Goal: Check status: Check status

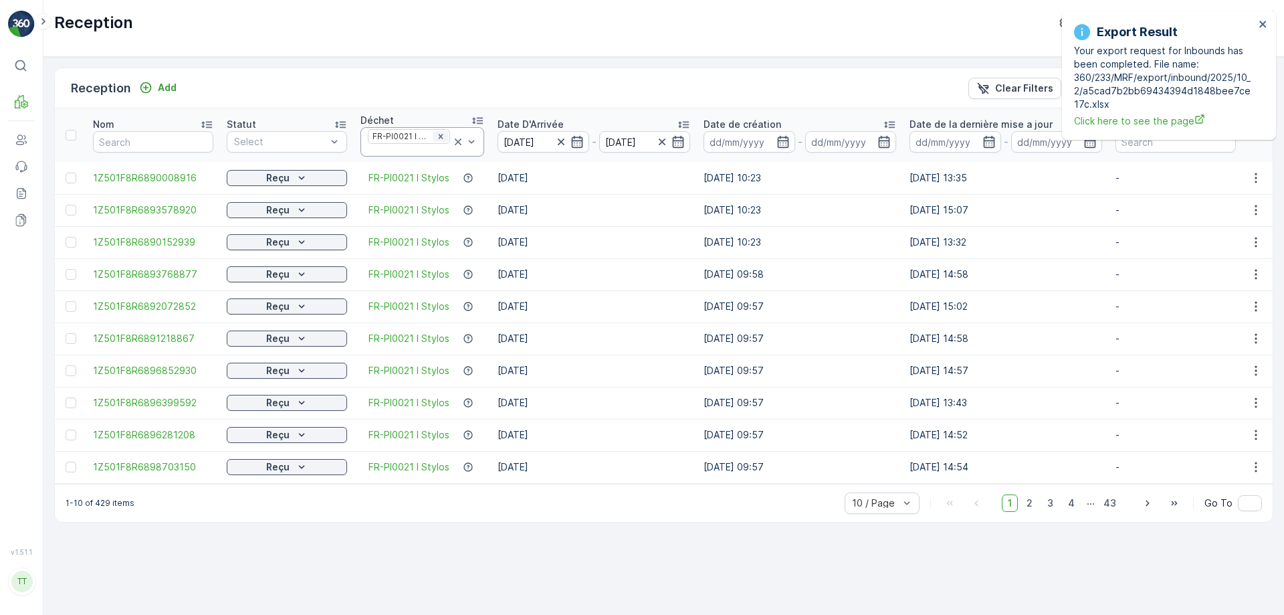
click at [443, 132] on icon "Remove FR-PI0021 I Stylos" at bounding box center [440, 136] width 9 height 9
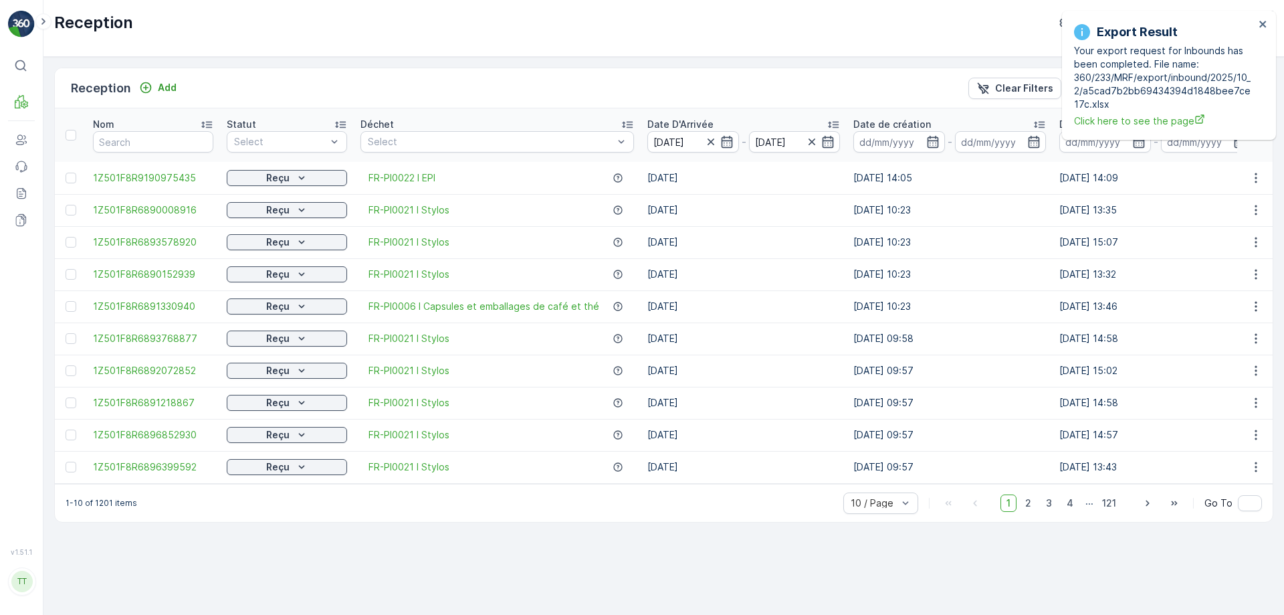
click at [47, 6] on div "Reception TerraCycle- FR02 -MRF ( +02:00 )" at bounding box center [663, 28] width 1241 height 57
click at [36, 22] on icon at bounding box center [43, 21] width 15 height 16
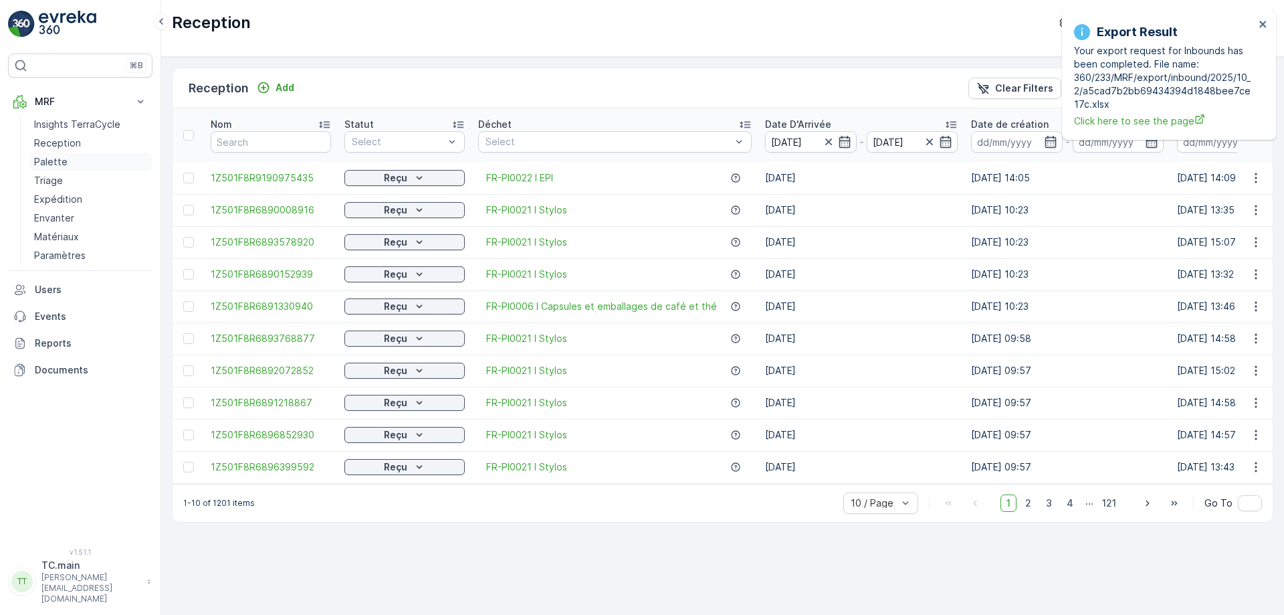
click at [60, 158] on p "Palette" at bounding box center [50, 161] width 33 height 13
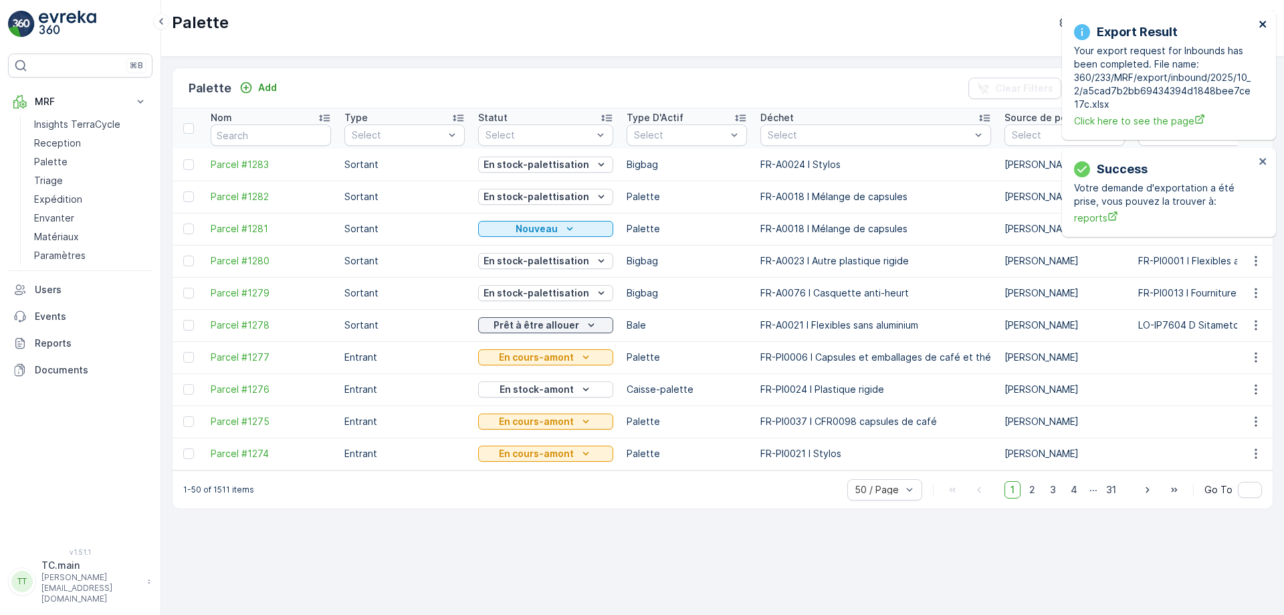
click at [1262, 29] on button "close" at bounding box center [1263, 25] width 9 height 13
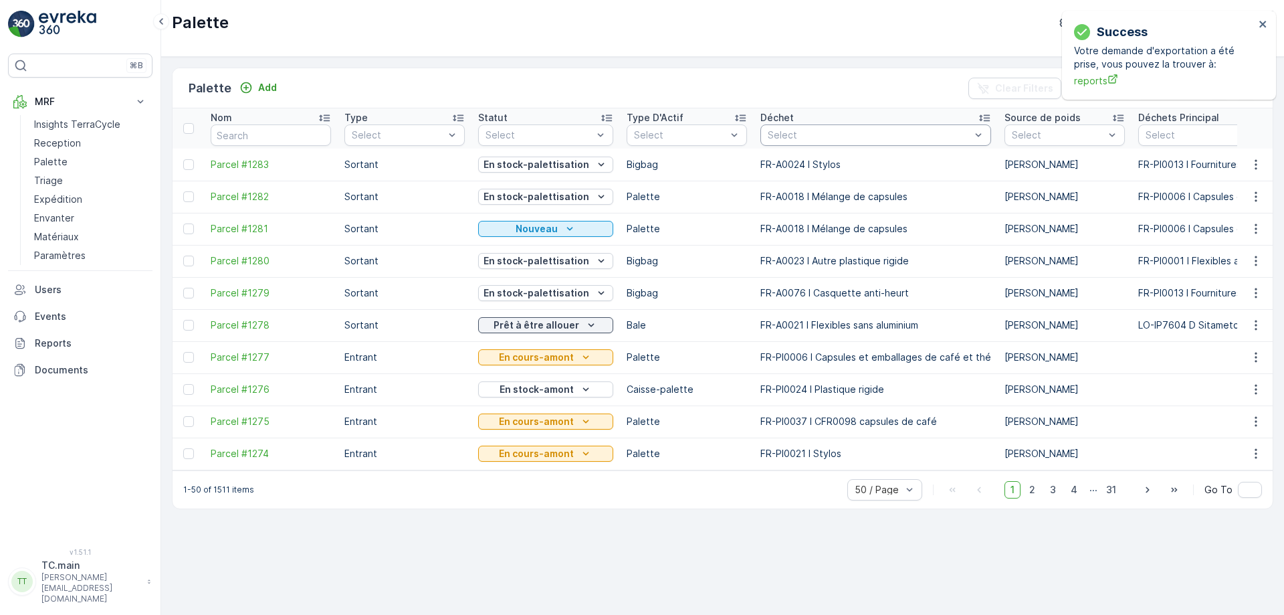
click at [815, 145] on div "Select" at bounding box center [876, 134] width 231 height 21
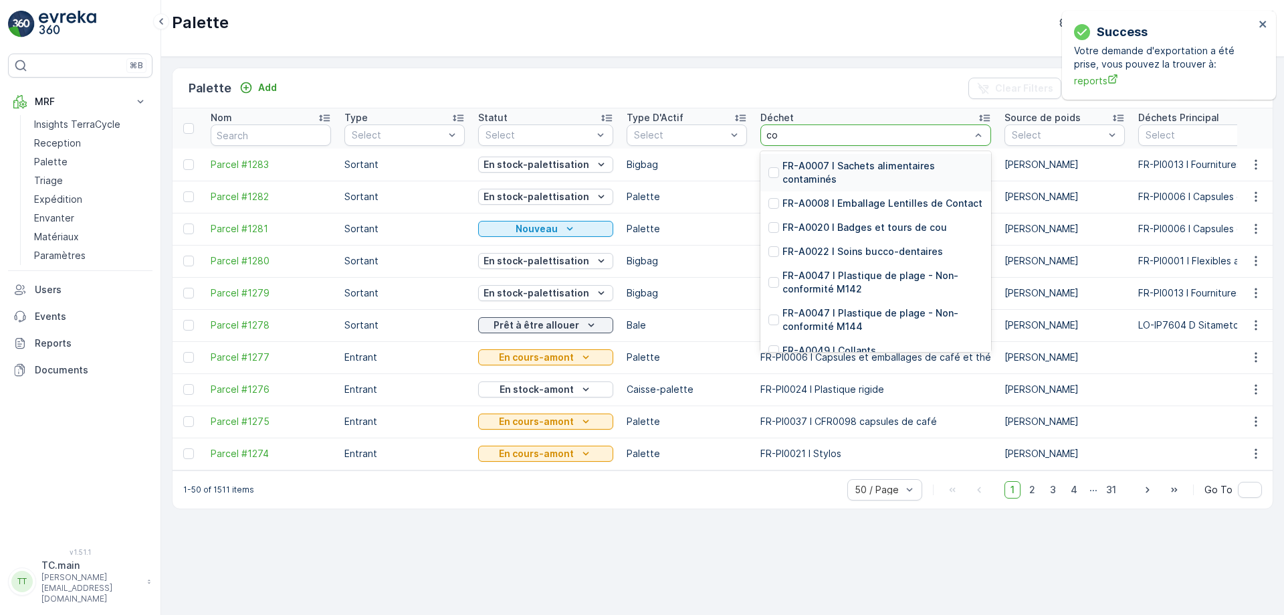
type input "col"
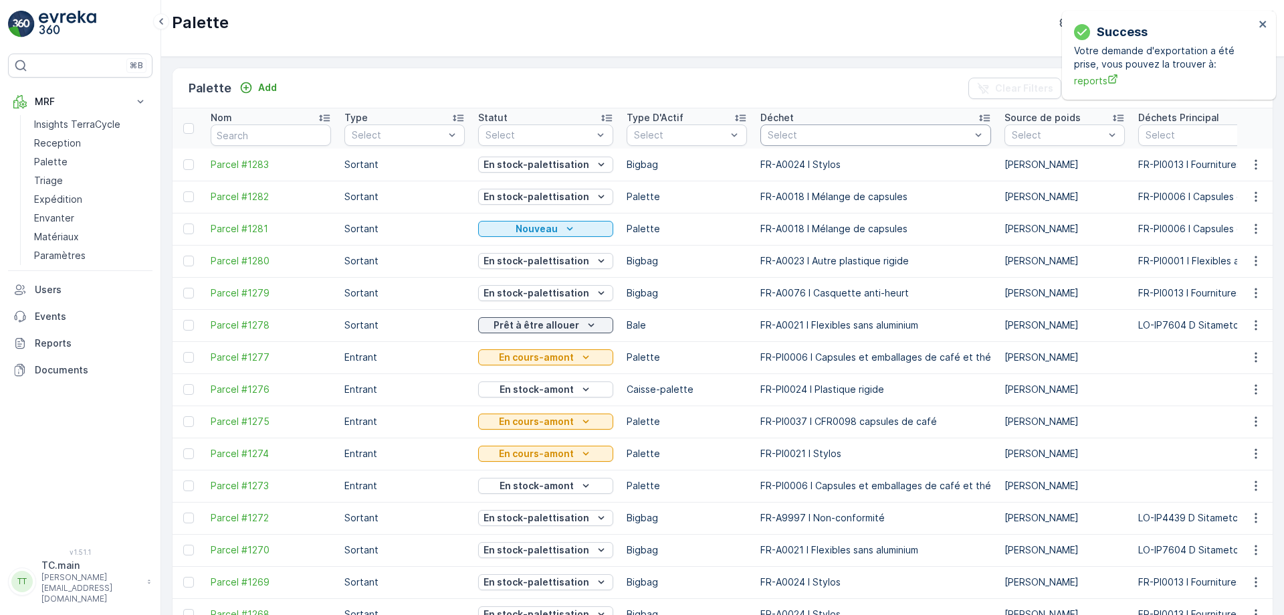
click at [826, 143] on div "Select" at bounding box center [876, 134] width 231 height 21
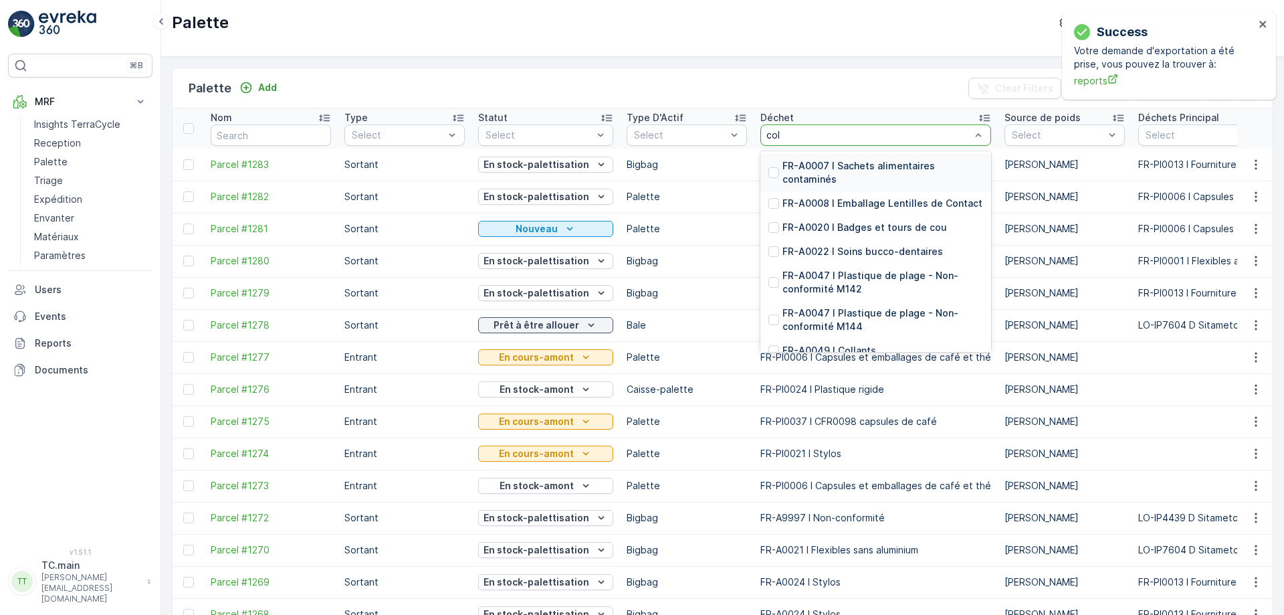
type input "coll"
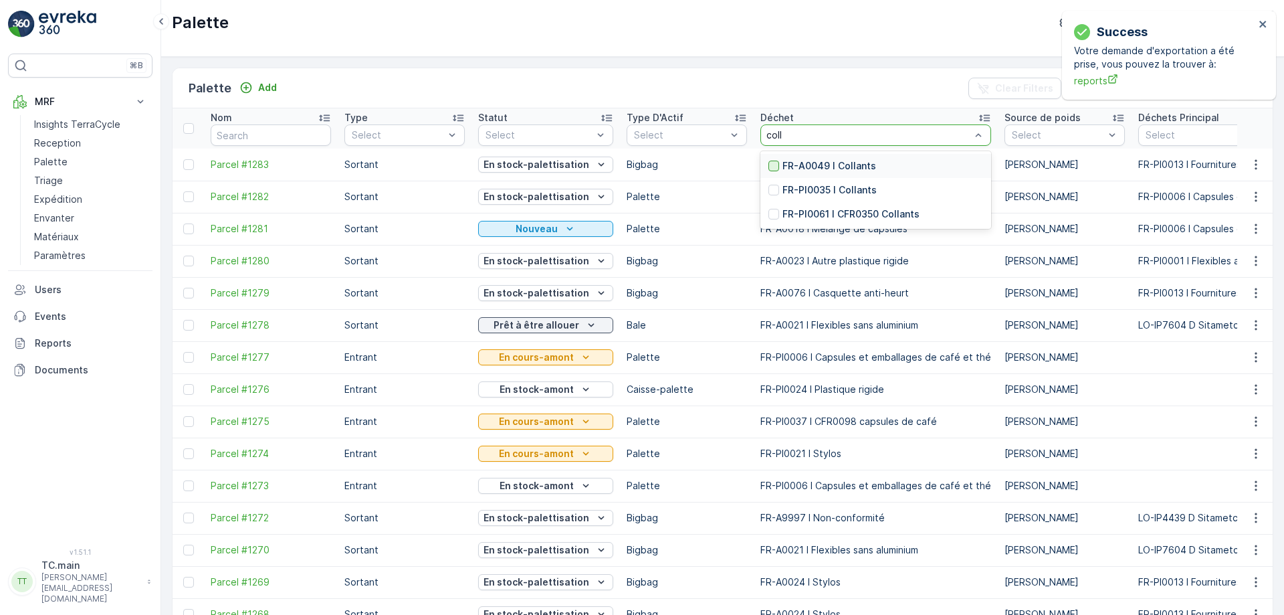
click at [769, 162] on div at bounding box center [774, 166] width 11 height 11
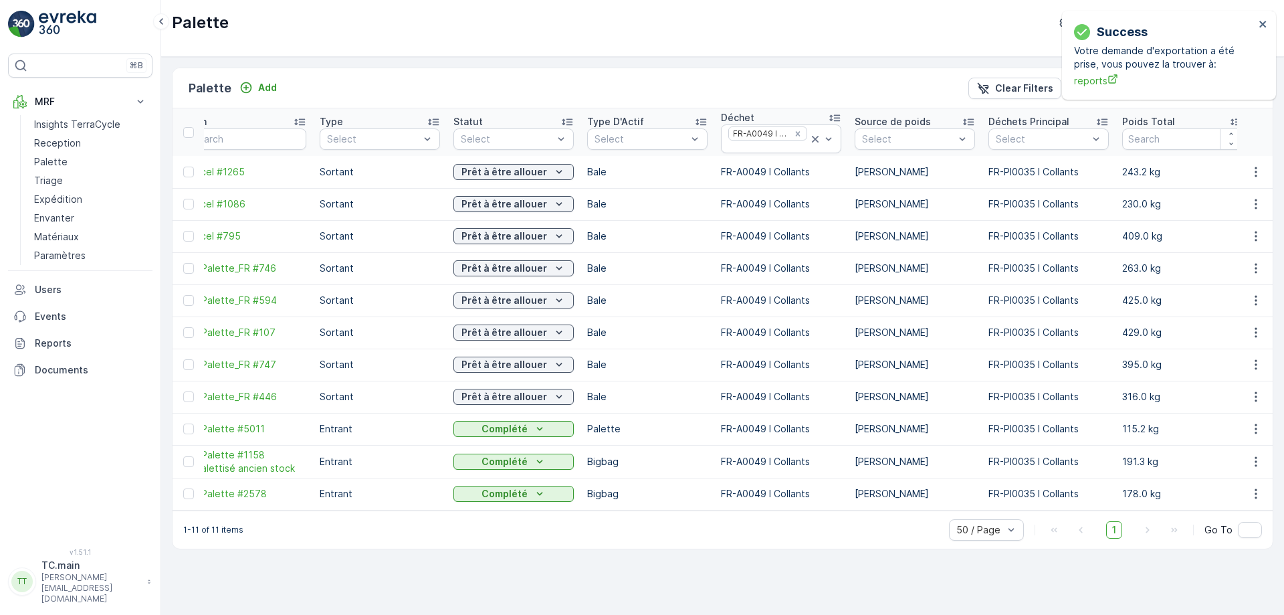
scroll to position [0, 25]
click at [1269, 25] on div "Success Votre demande d'exportation a été prise, vous pouvez la trouver à: repo…" at bounding box center [1169, 55] width 214 height 89
